Goal: Find specific page/section

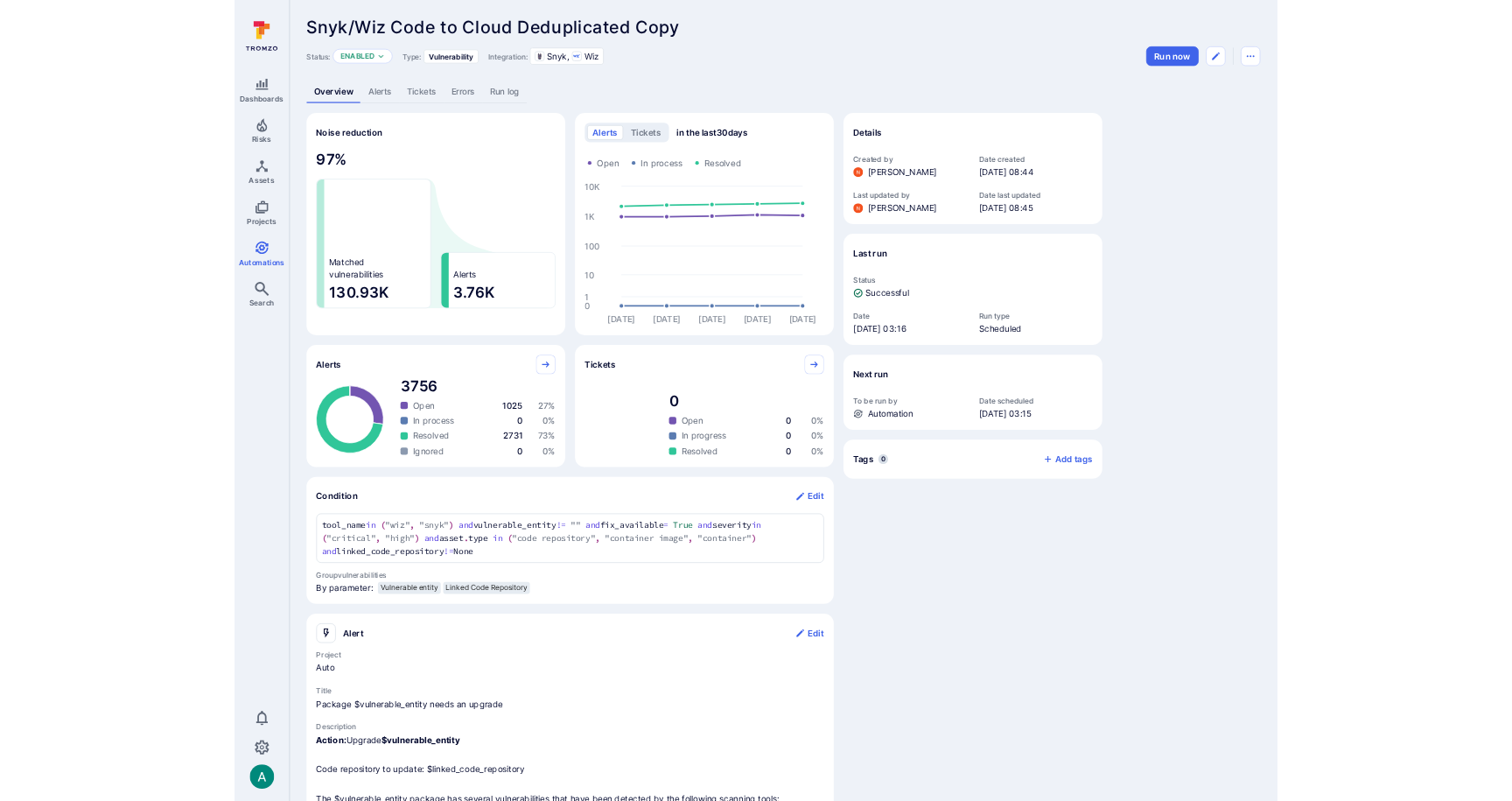
scroll to position [261, 0]
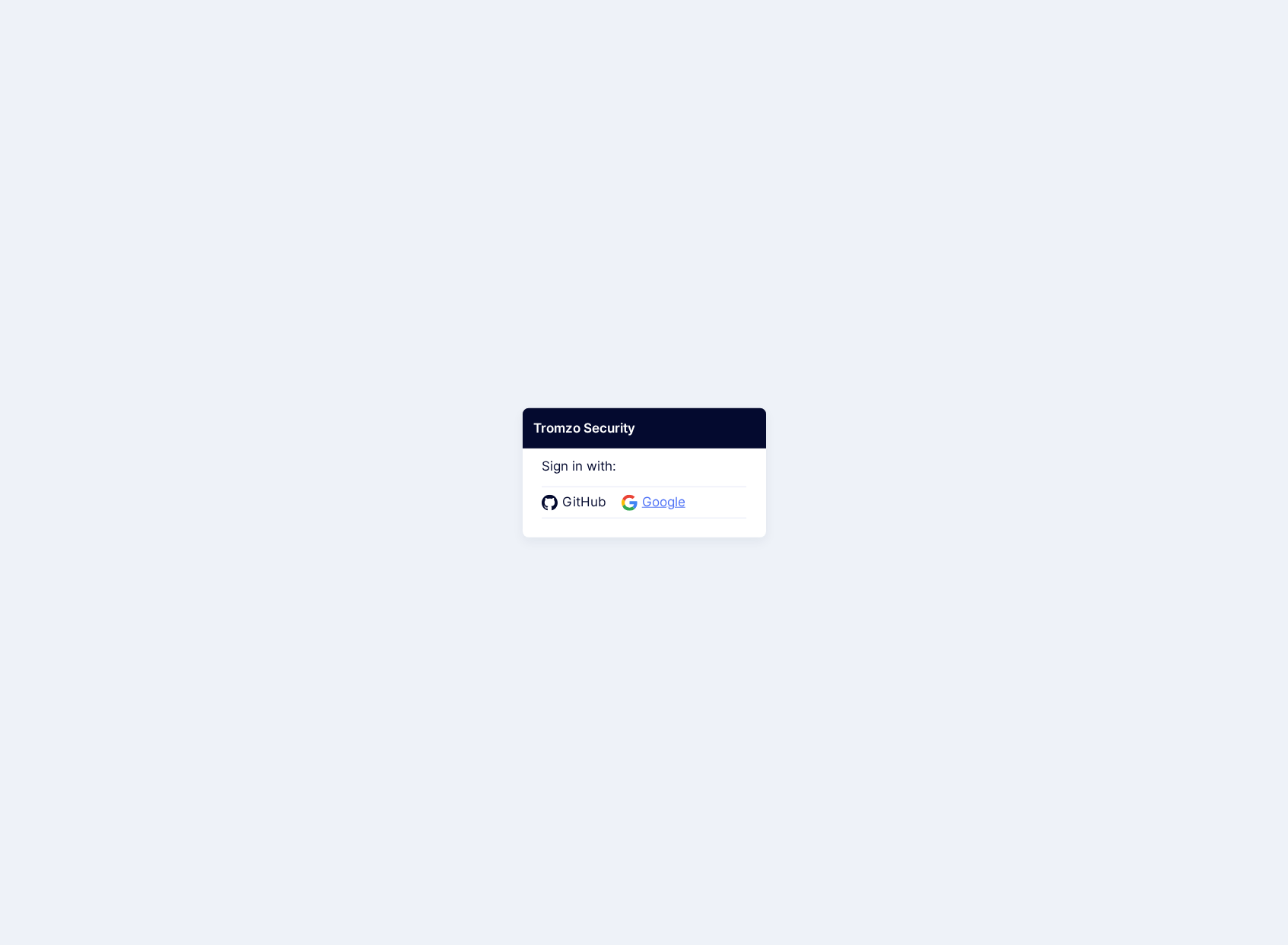
click at [665, 502] on span "Google" at bounding box center [664, 502] width 53 height 20
